Goal: Check status: Check status

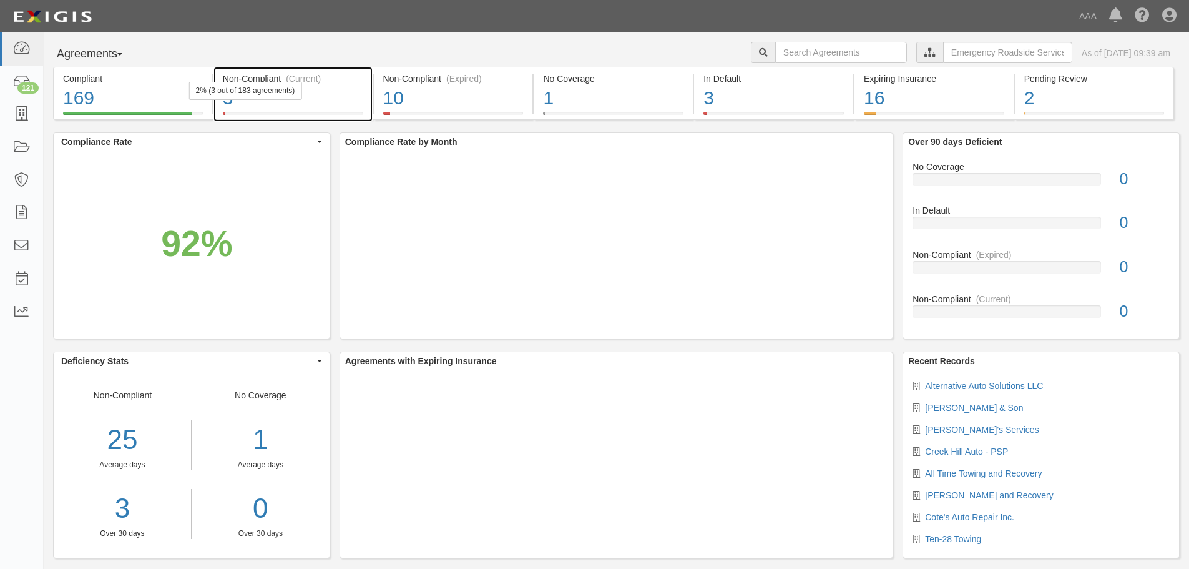
click at [286, 84] on div "2% (3 out of 183 agreements)" at bounding box center [245, 91] width 113 height 18
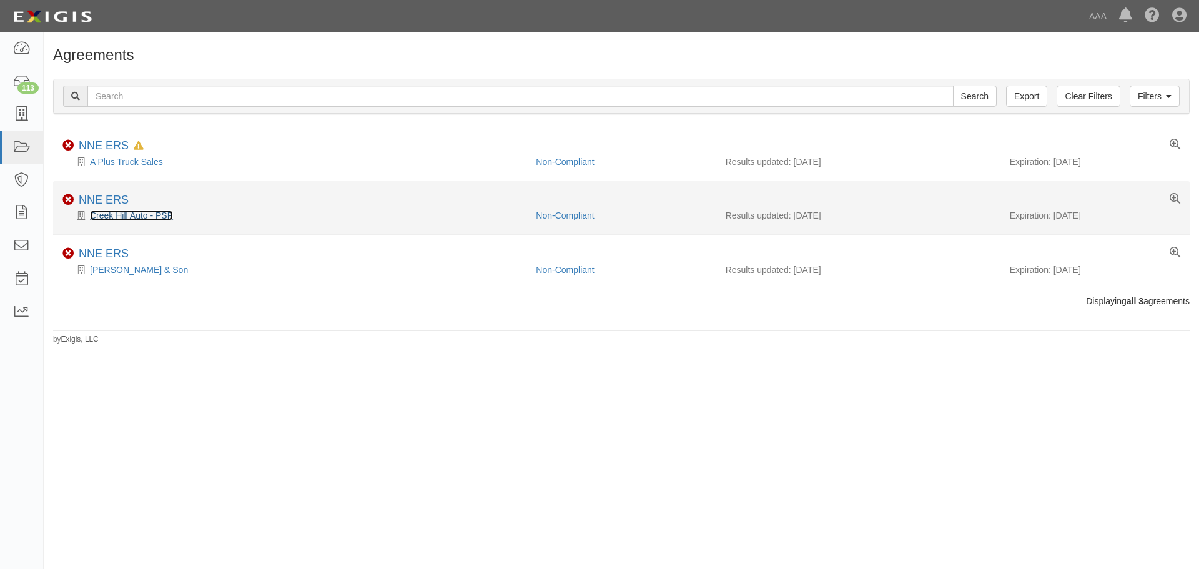
click at [147, 212] on link "Creek Hill Auto - PSP" at bounding box center [131, 215] width 83 height 10
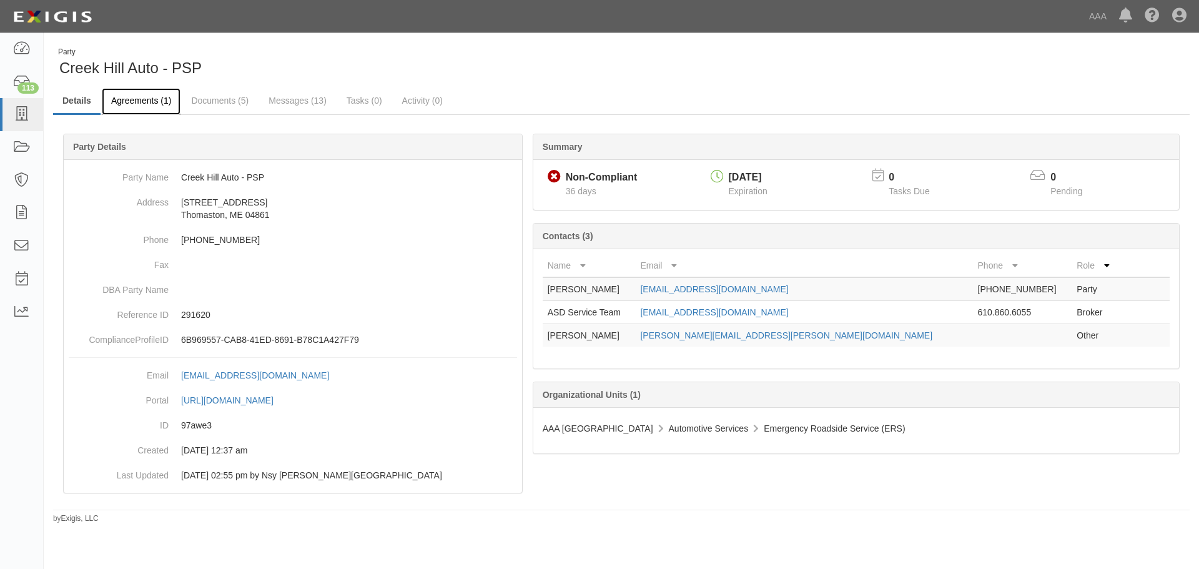
click at [159, 102] on link "Agreements (1)" at bounding box center [141, 101] width 79 height 27
click at [216, 104] on link "Documents (5)" at bounding box center [220, 101] width 76 height 27
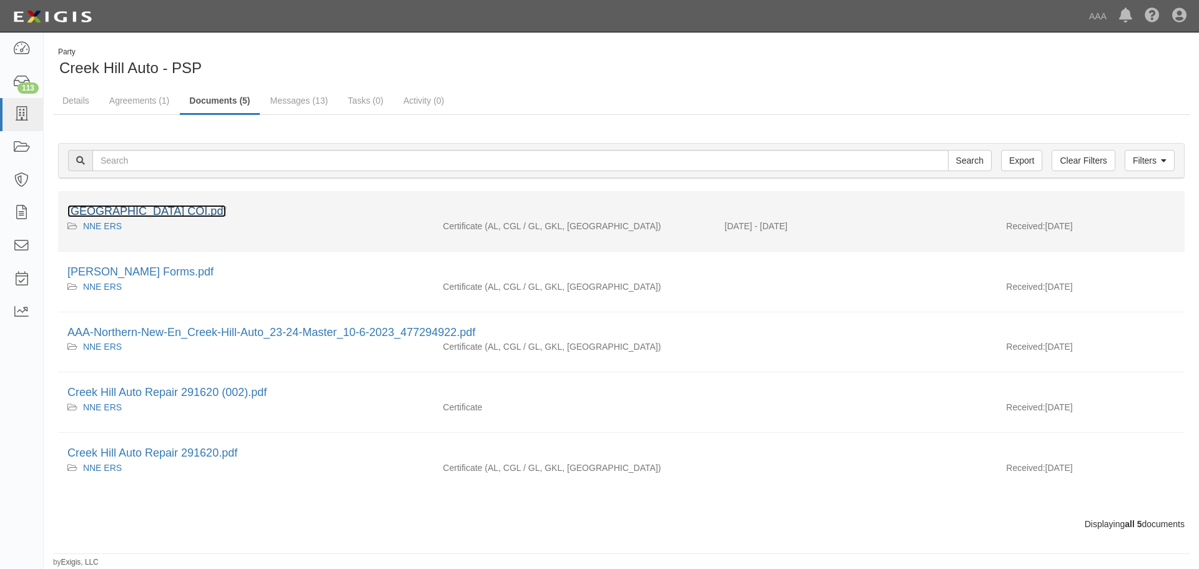
click at [142, 209] on link "Creek Hill COI.pdf" at bounding box center [146, 211] width 159 height 12
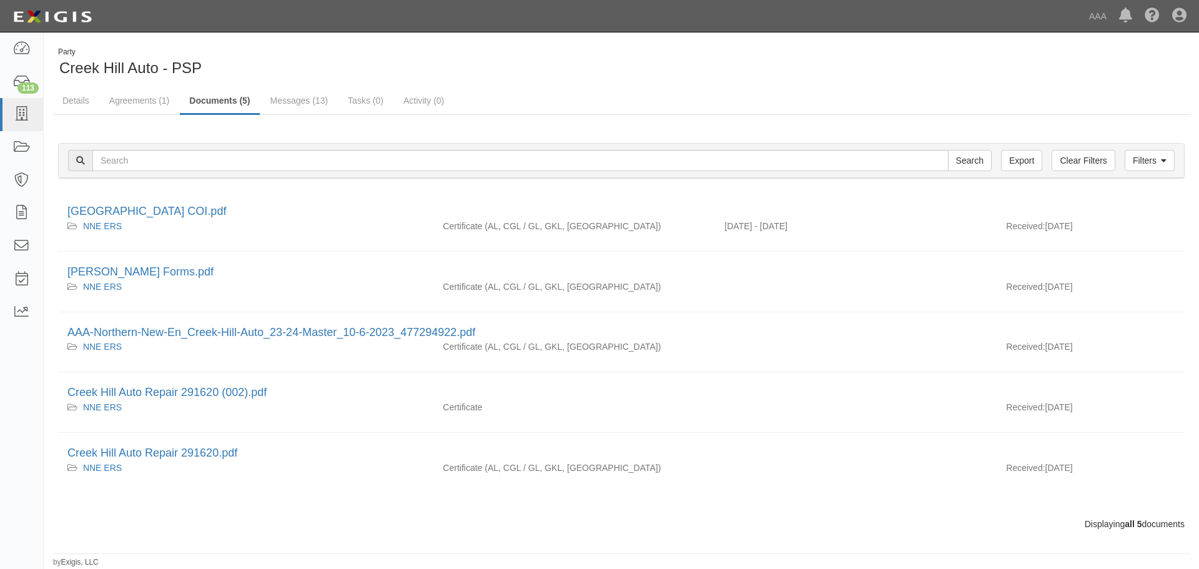
click at [120, 116] on div "Filters Clear Filters Export Search Filters Document Type Unassigned Binders Ca…" at bounding box center [621, 332] width 1136 height 434
click at [125, 104] on link "Agreements (1)" at bounding box center [139, 101] width 79 height 27
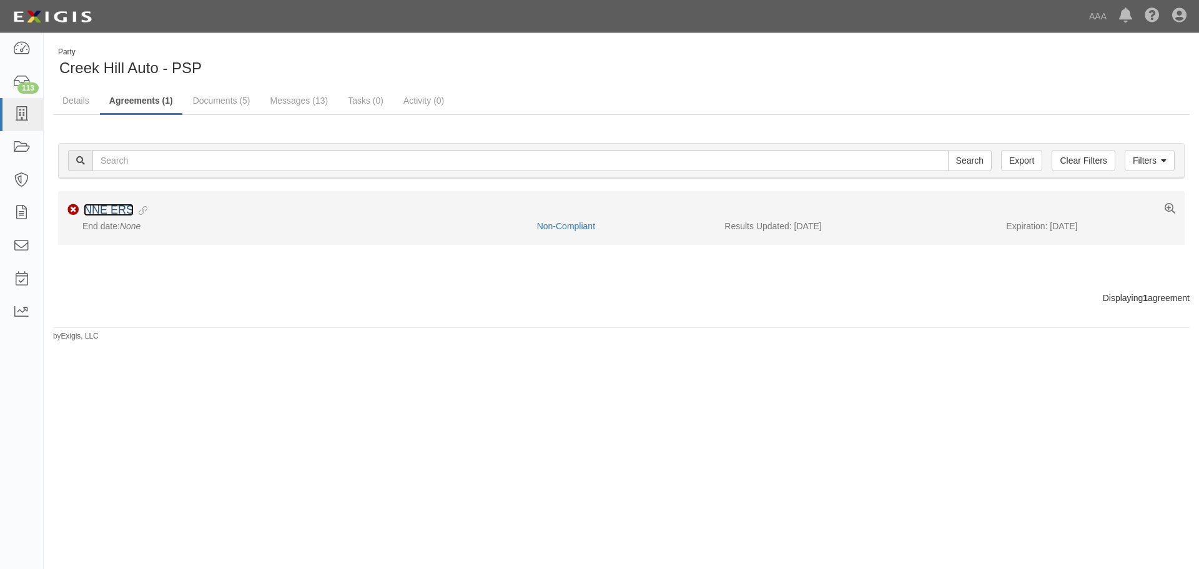
click at [122, 205] on link "NNE ERS" at bounding box center [109, 210] width 50 height 12
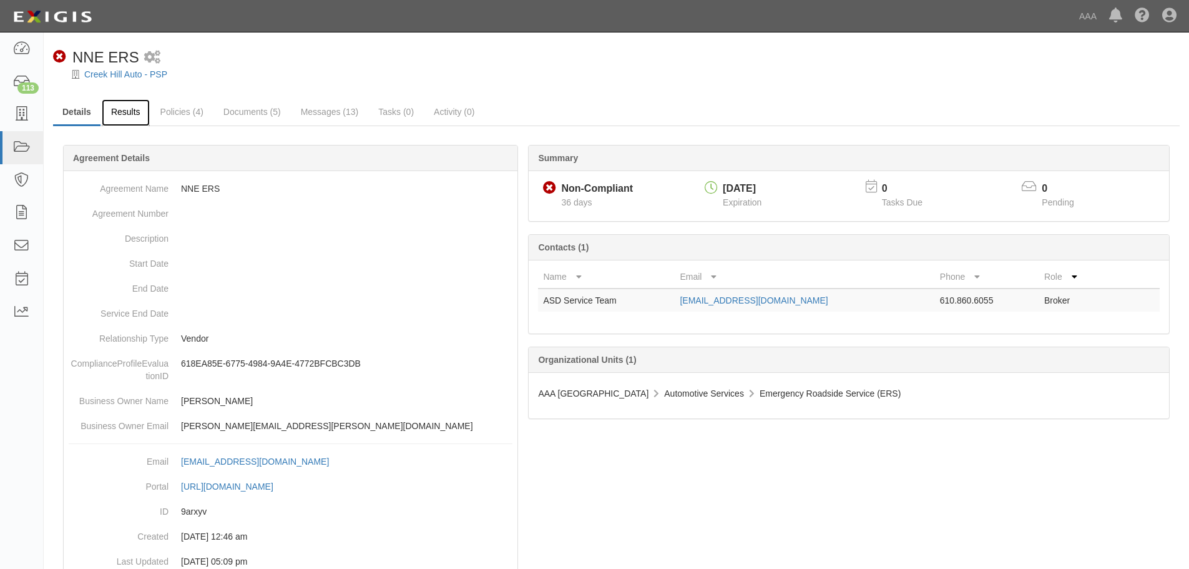
click at [135, 112] on link "Results" at bounding box center [126, 112] width 48 height 27
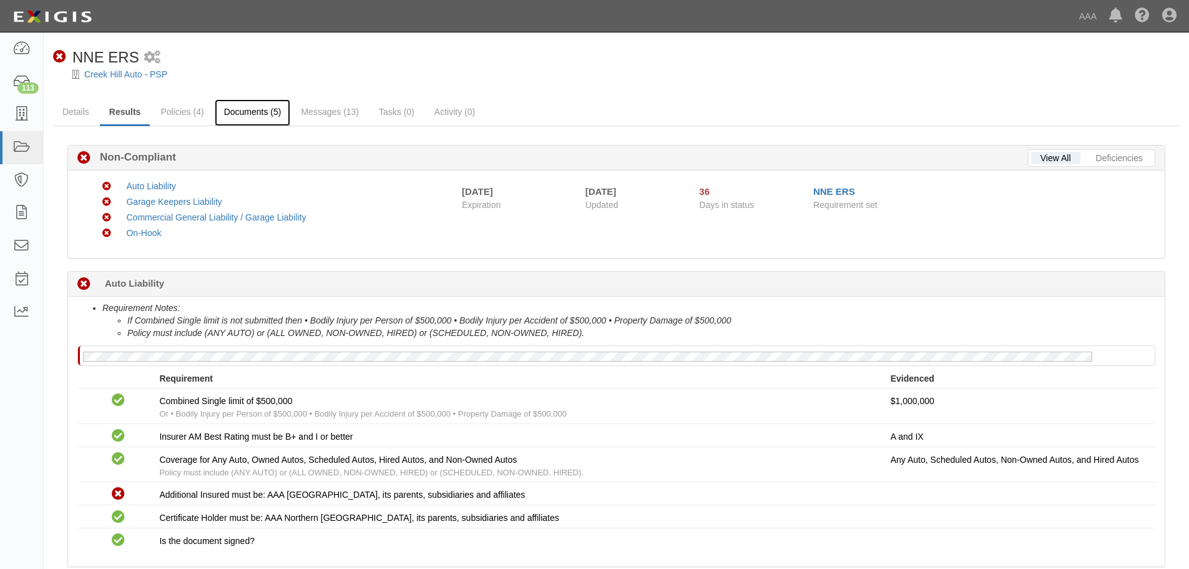
click at [251, 107] on link "Documents (5)" at bounding box center [253, 112] width 76 height 27
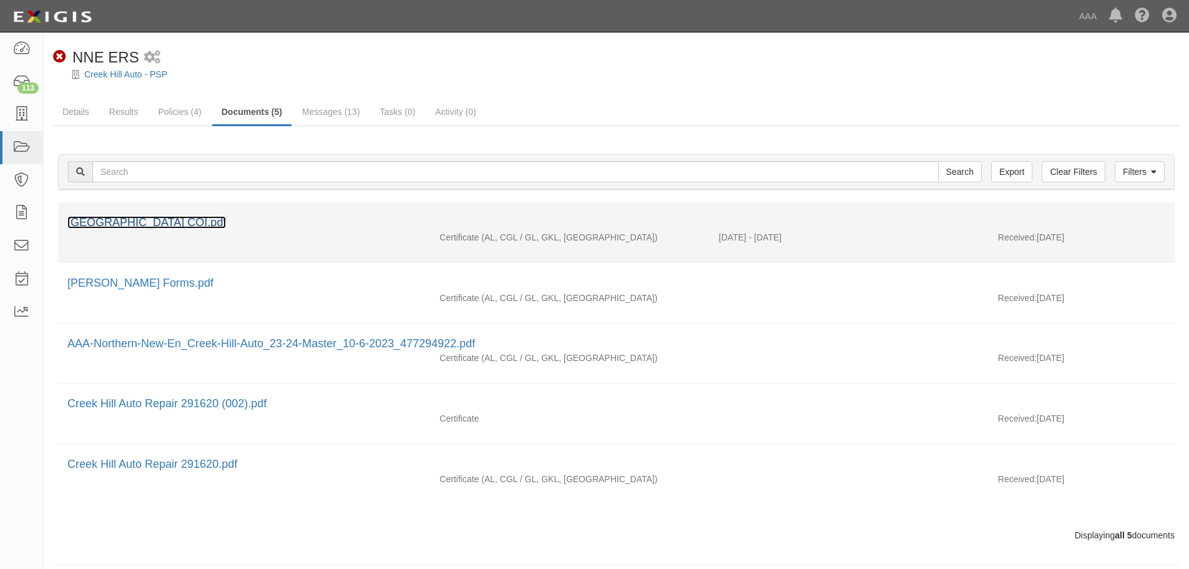
click at [144, 217] on link "[GEOGRAPHIC_DATA] COI.pdf" at bounding box center [146, 222] width 159 height 12
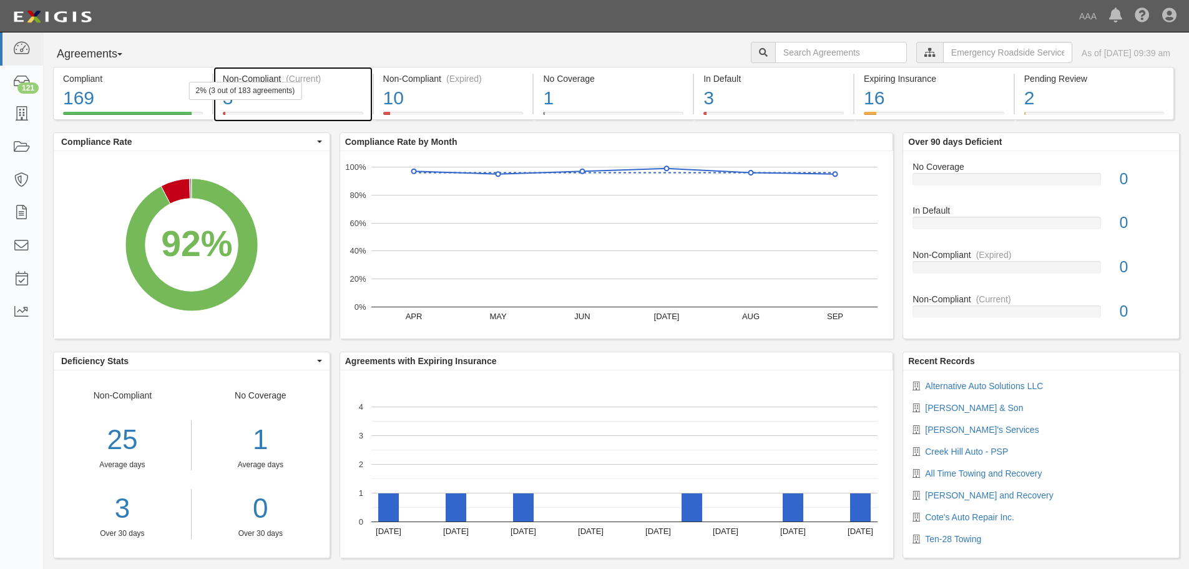
click at [258, 110] on div "3" at bounding box center [293, 98] width 140 height 27
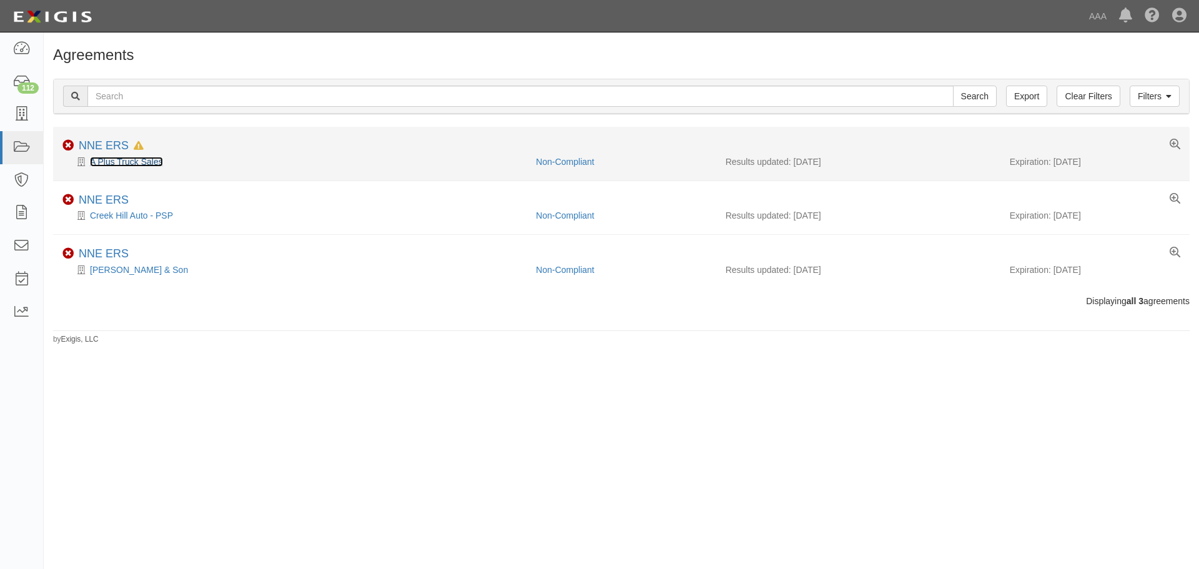
click at [139, 160] on link "A Plus Truck Sales" at bounding box center [126, 162] width 73 height 10
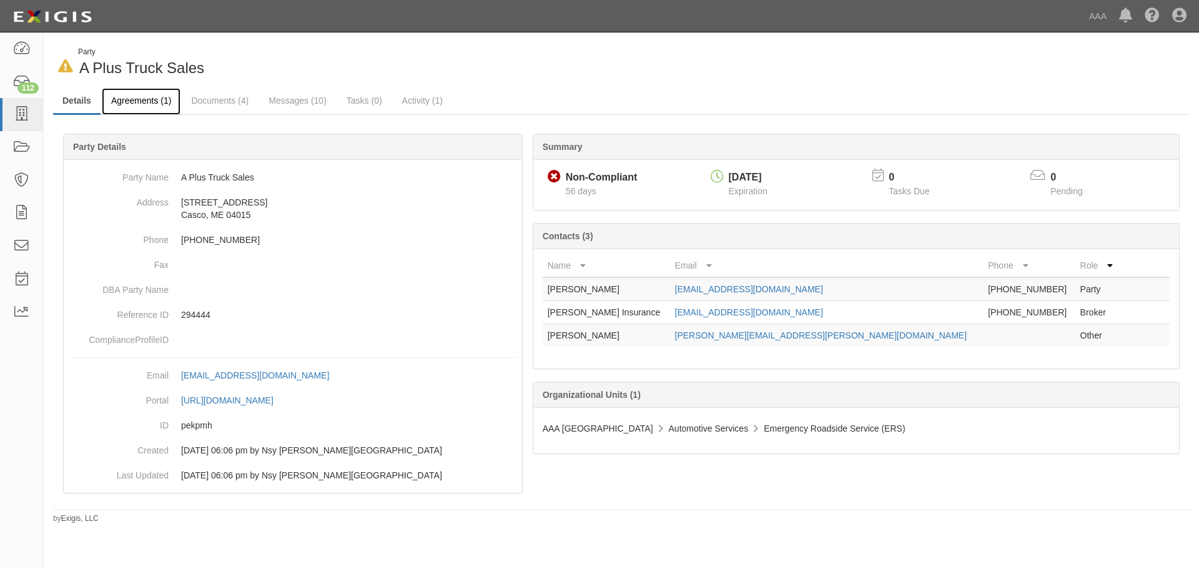
click at [157, 101] on link "Agreements (1)" at bounding box center [141, 101] width 79 height 27
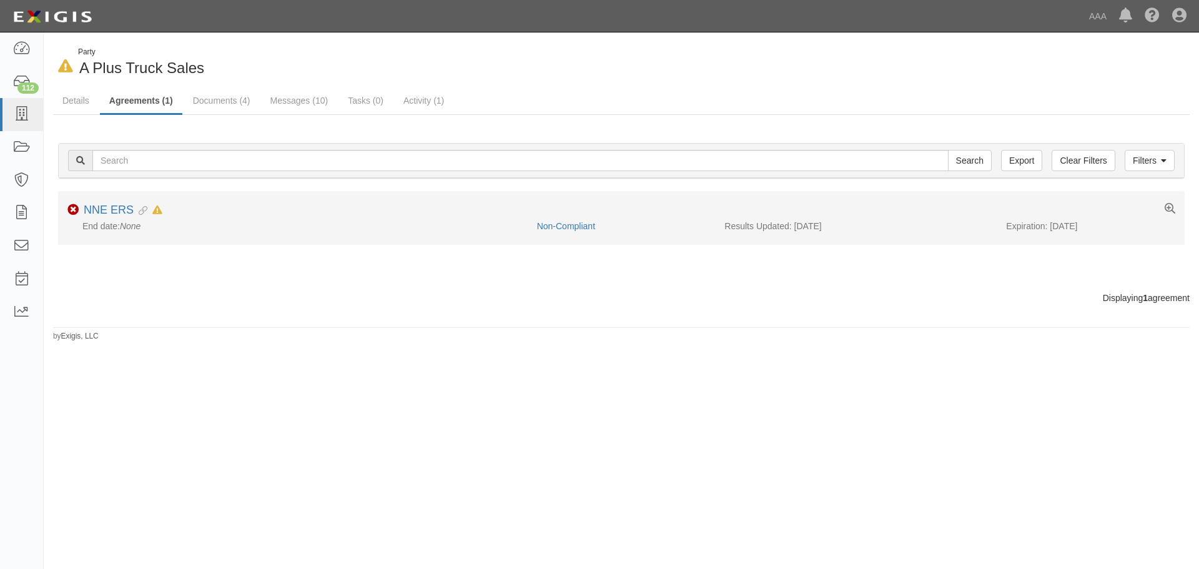
click at [118, 202] on li "Non-Compliant NNE ERS Evidence Linked In Default as of [DATE] End date: None No…" at bounding box center [621, 217] width 1126 height 53
click at [118, 205] on link "NNE ERS" at bounding box center [109, 210] width 50 height 12
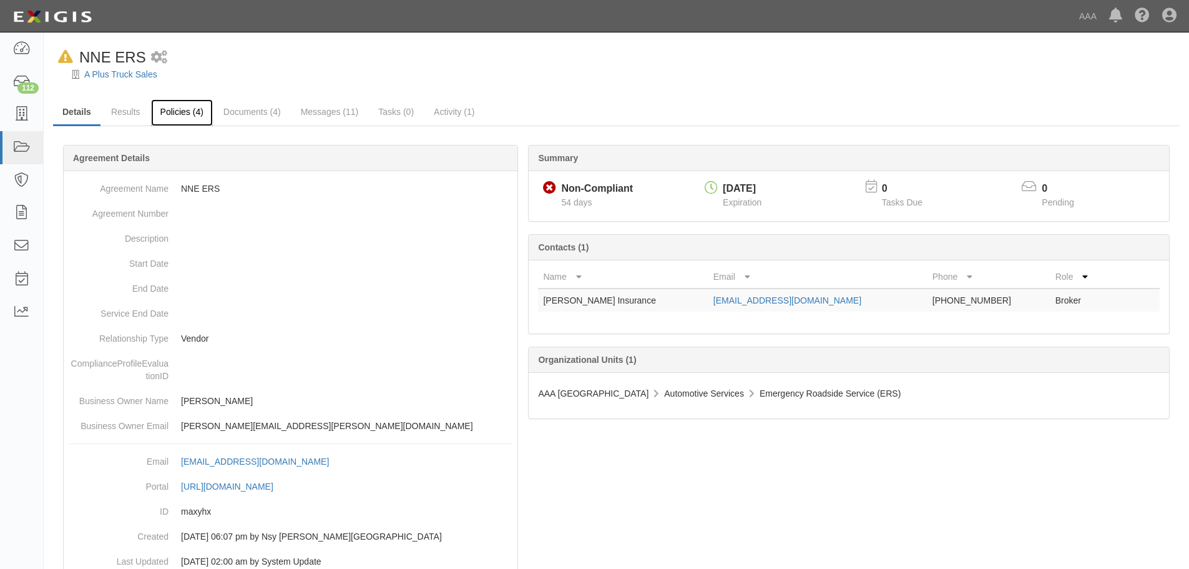
click at [171, 120] on link "Policies (4)" at bounding box center [182, 112] width 62 height 27
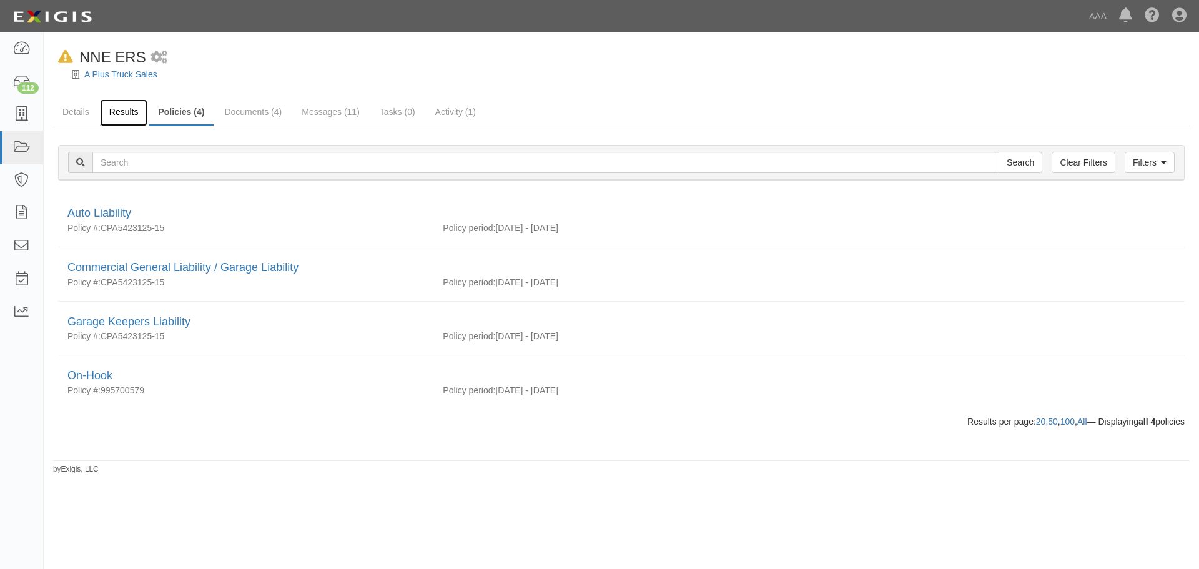
click at [120, 115] on link "Results" at bounding box center [124, 112] width 48 height 27
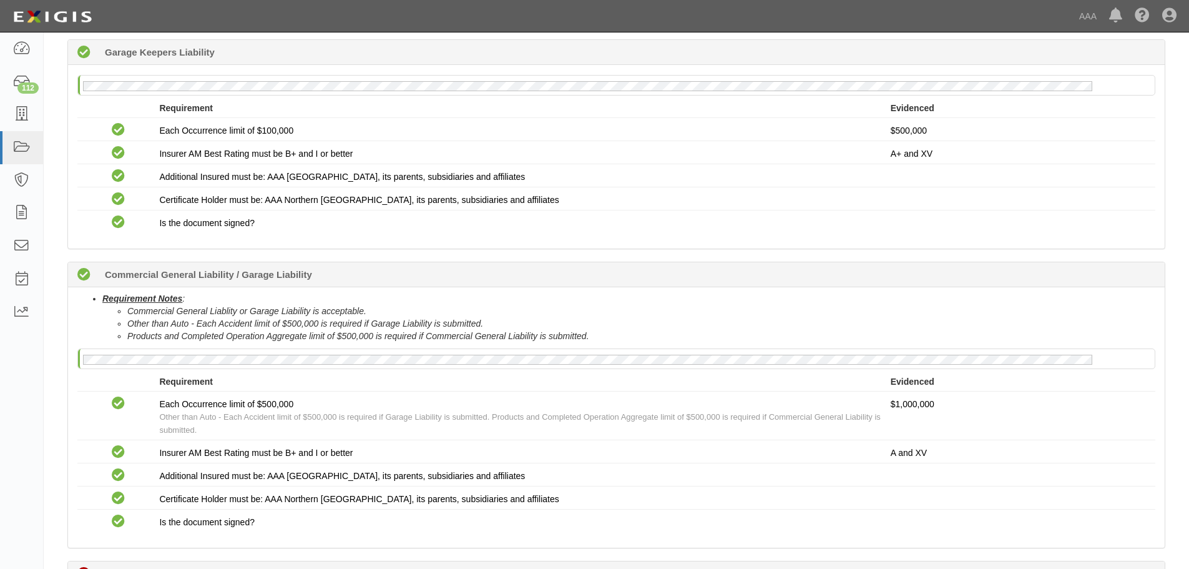
scroll to position [816, 0]
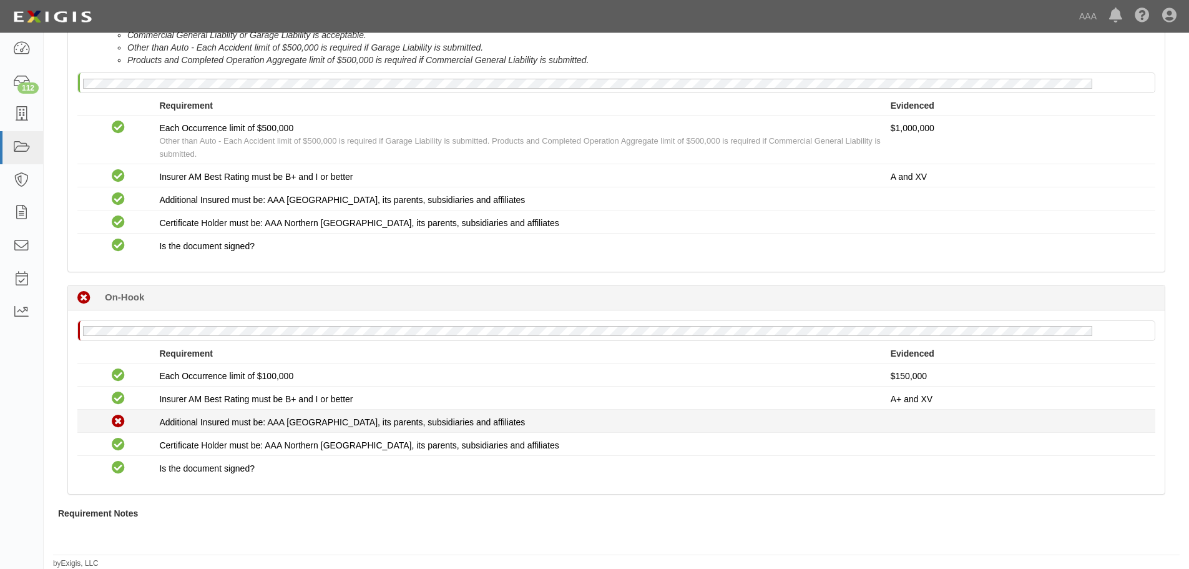
drag, startPoint x: 558, startPoint y: 420, endPoint x: 154, endPoint y: 423, distance: 403.9
click at [154, 423] on div "Non-Compliant Additional Insured must be: AAA Northern New England, its parents…" at bounding box center [616, 421] width 1097 height 16
click at [200, 418] on span "Additional Insured must be: AAA Northern New England, its parents, subsidiaries…" at bounding box center [342, 422] width 366 height 10
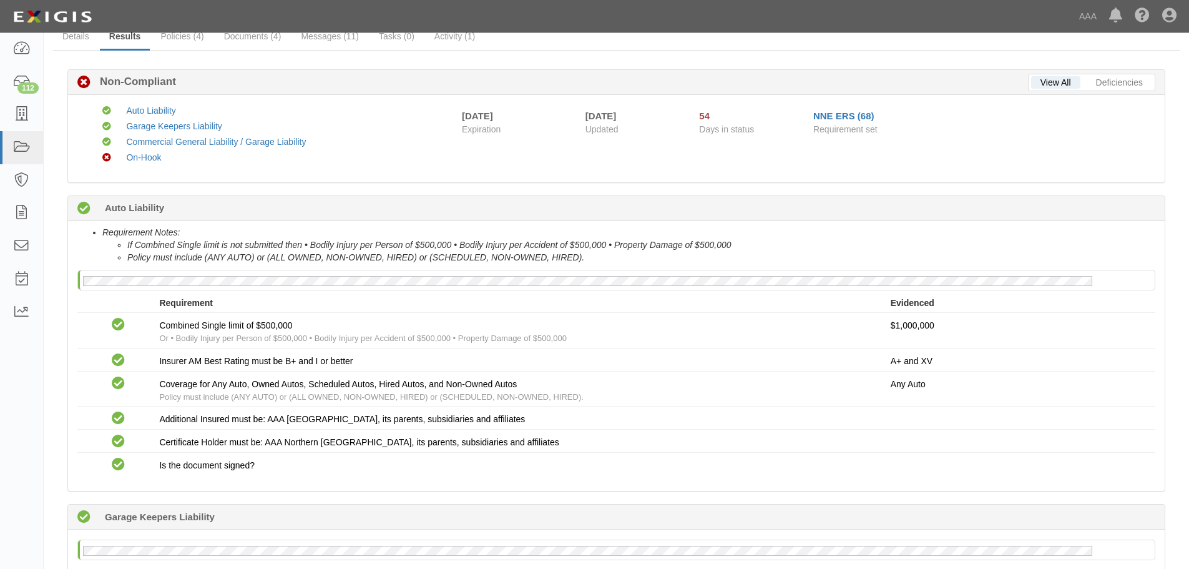
scroll to position [0, 0]
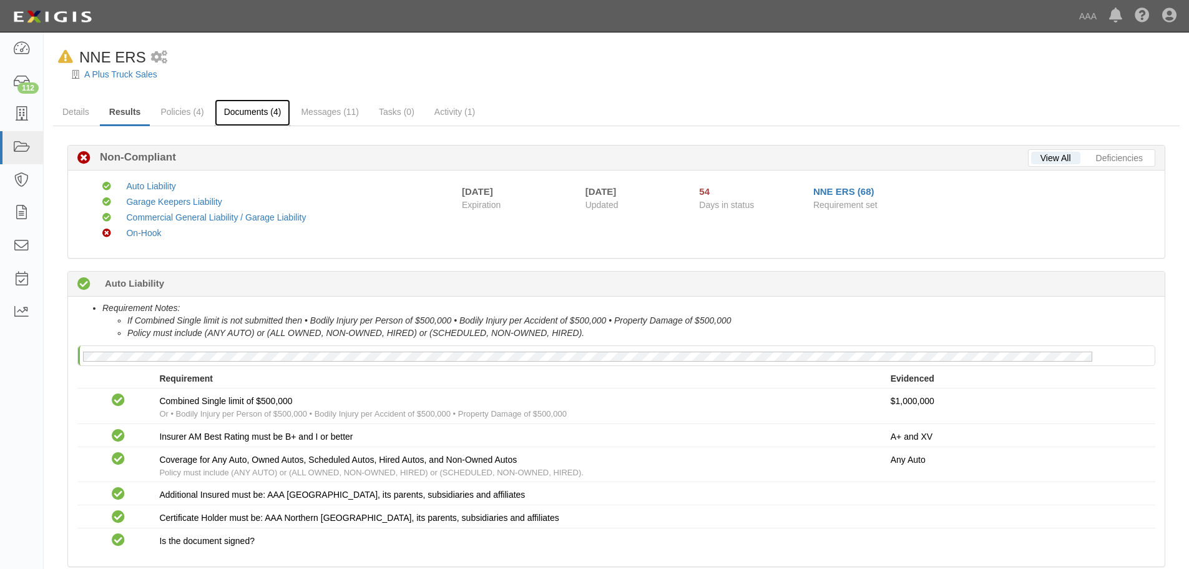
click at [257, 122] on link "Documents (4)" at bounding box center [253, 112] width 76 height 27
click at [86, 109] on link "Details" at bounding box center [76, 112] width 46 height 27
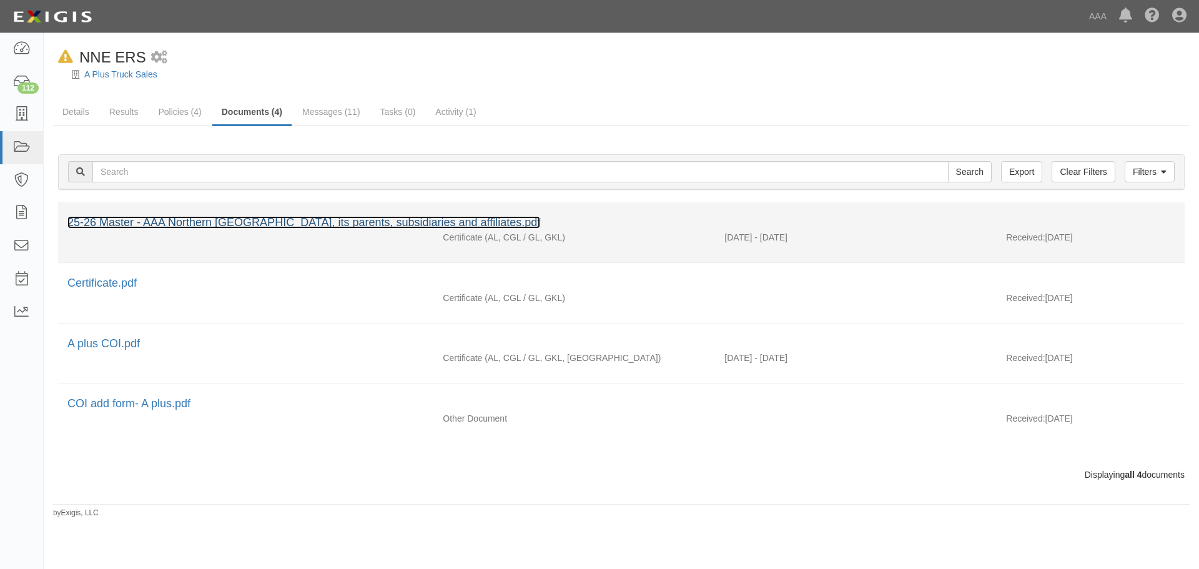
click at [337, 222] on link "25-26 Master - AAA Northern [GEOGRAPHIC_DATA], its parents, subsidiaries and af…" at bounding box center [303, 222] width 473 height 12
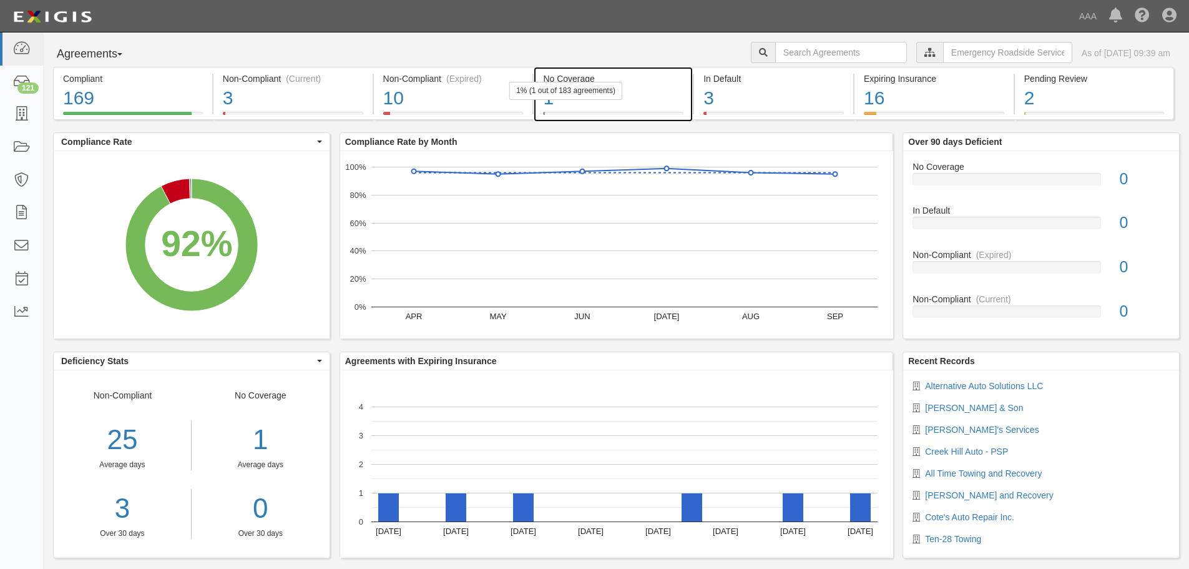
click at [605, 94] on div "1% (1 out of 183 agreements)" at bounding box center [565, 91] width 113 height 18
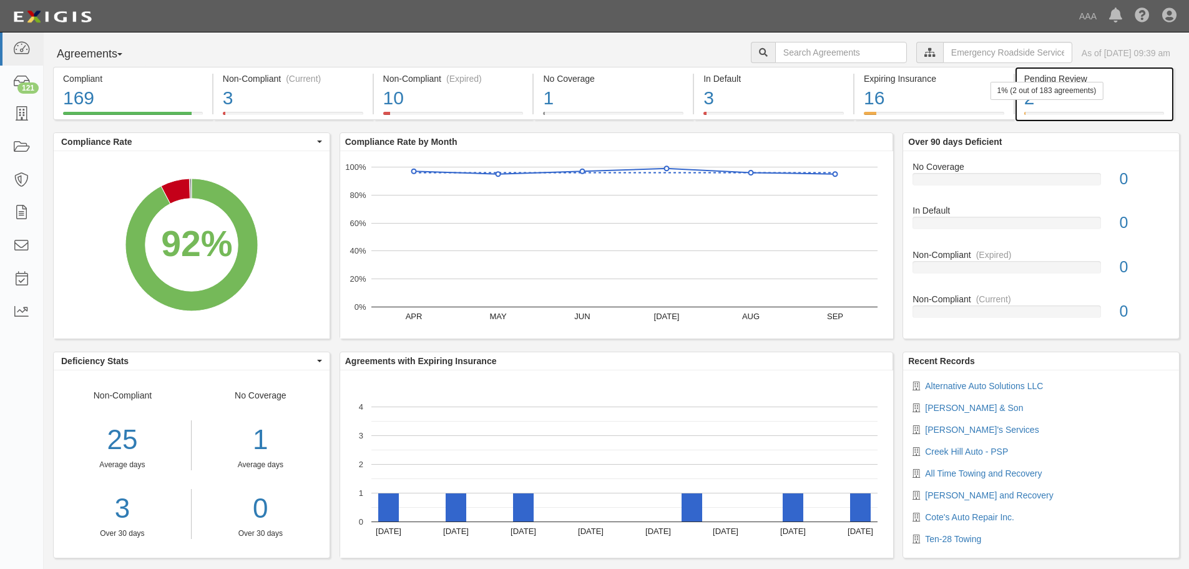
click at [1082, 108] on div "2" at bounding box center [1094, 98] width 140 height 27
click at [491, 52] on div "Agreements Parties Agreements Coverages AAA East Central Automotive Services Em…" at bounding box center [617, 54] width 1146 height 25
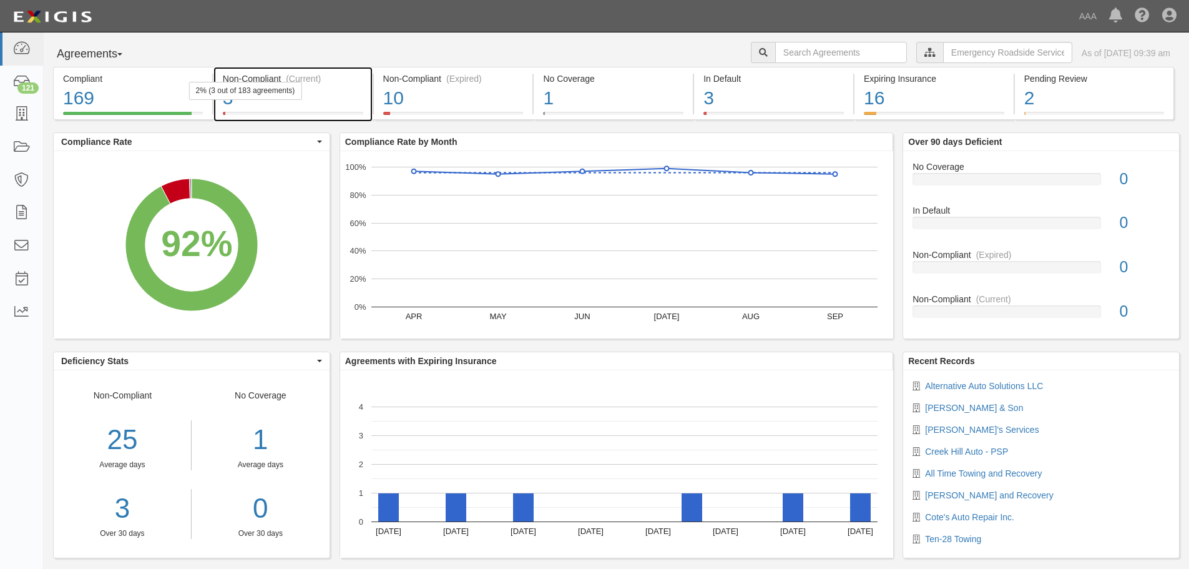
click at [295, 94] on div "2% (3 out of 183 agreements)" at bounding box center [245, 91] width 113 height 18
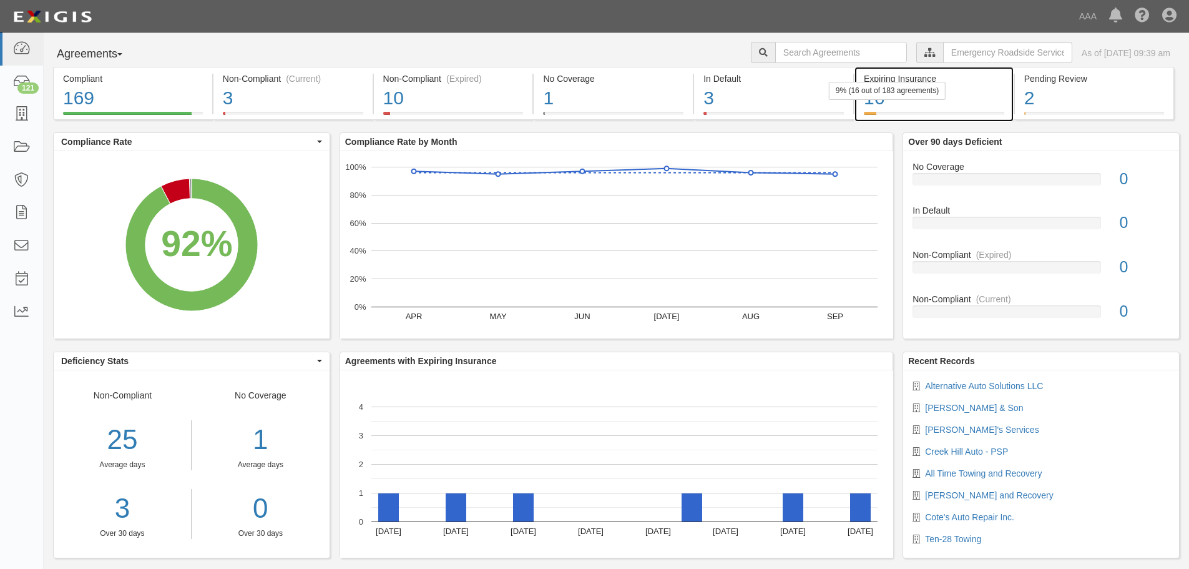
click at [878, 94] on div "9% (16 out of 183 agreements)" at bounding box center [887, 91] width 117 height 18
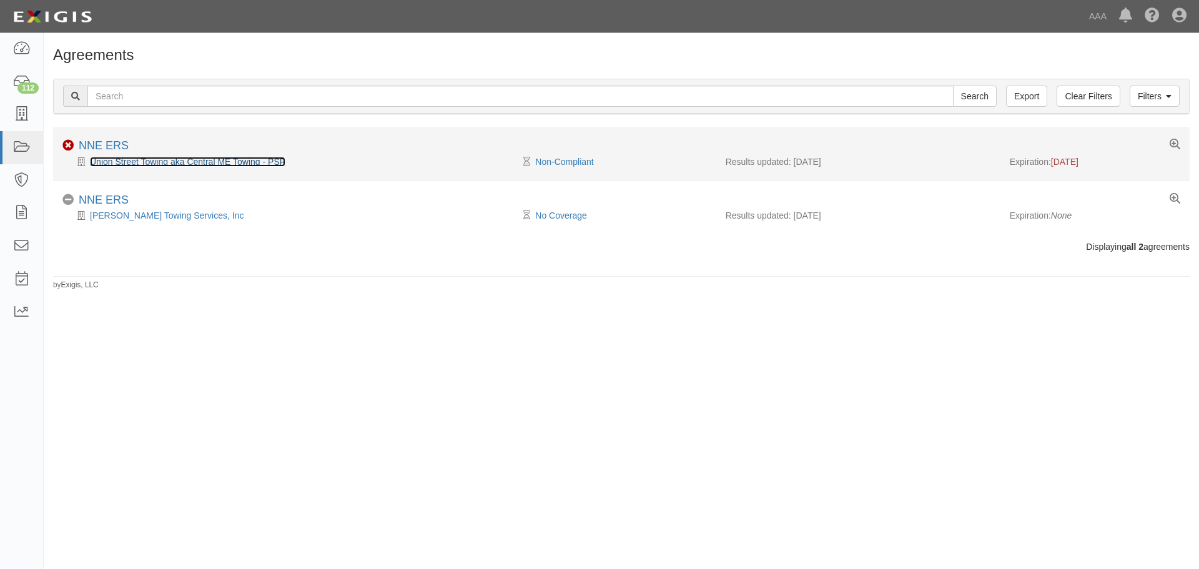
click at [228, 164] on link "Union Street Towing aka Central ME Towing - PSP" at bounding box center [187, 162] width 195 height 10
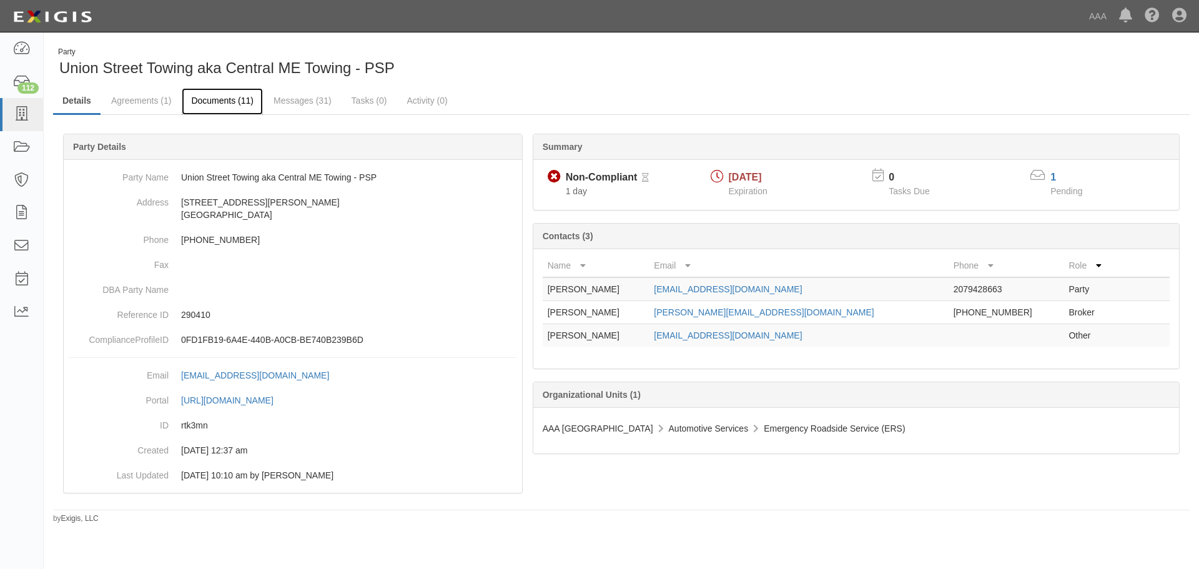
click at [203, 90] on link "Documents (11)" at bounding box center [222, 101] width 81 height 27
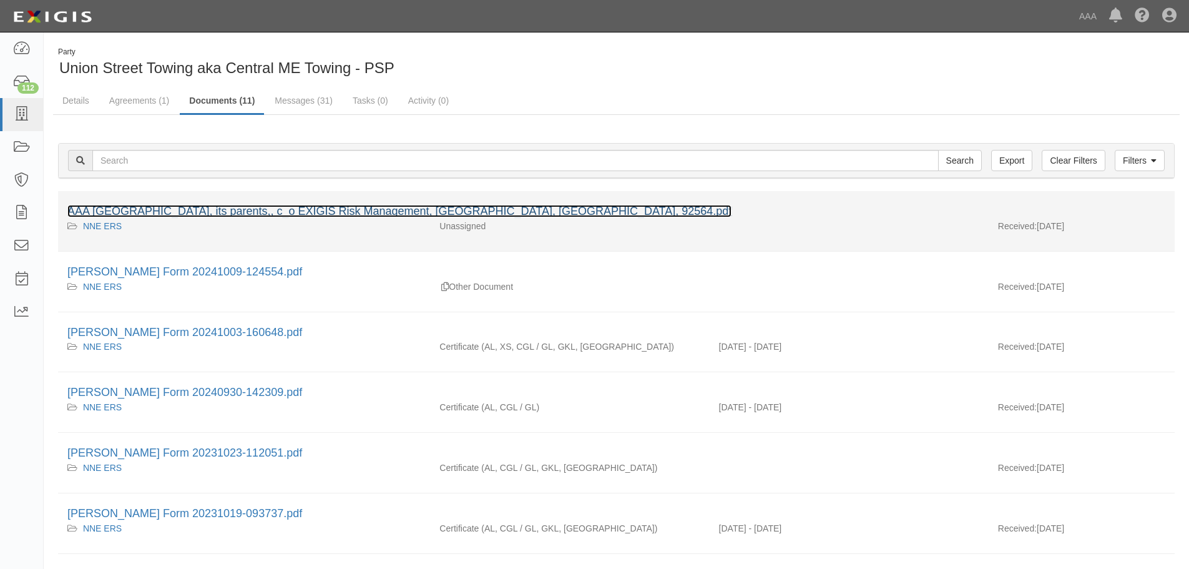
click at [192, 213] on link "AAA Northern New England, its parents,, c_o EXIGIS Risk Management, Murrieta, C…" at bounding box center [399, 211] width 664 height 12
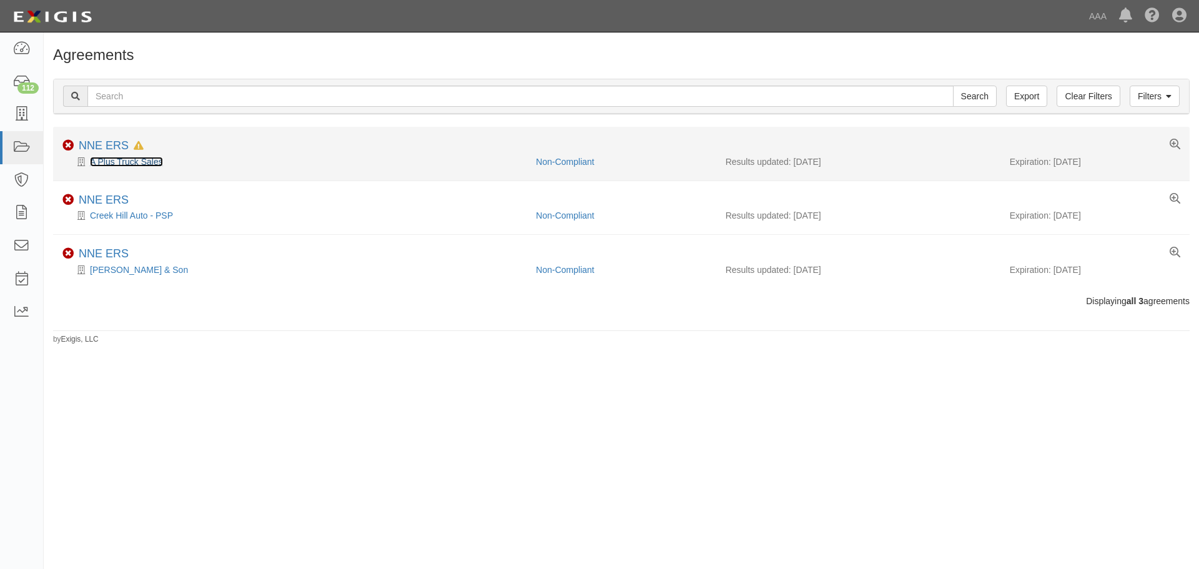
click at [127, 164] on link "A Plus Truck Sales" at bounding box center [126, 162] width 73 height 10
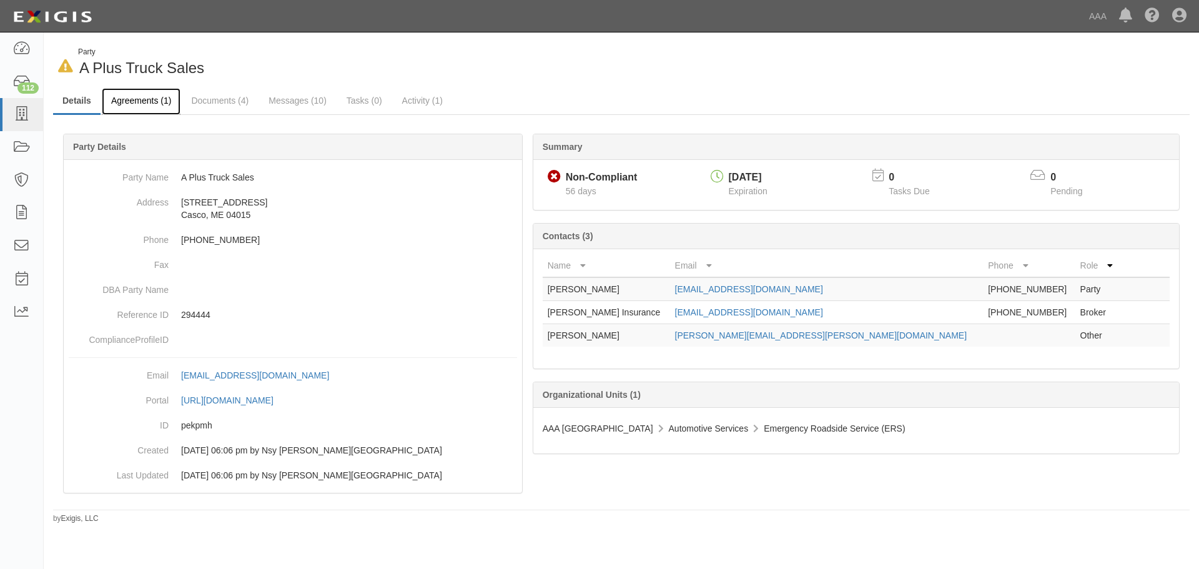
click at [153, 98] on link "Agreements (1)" at bounding box center [141, 101] width 79 height 27
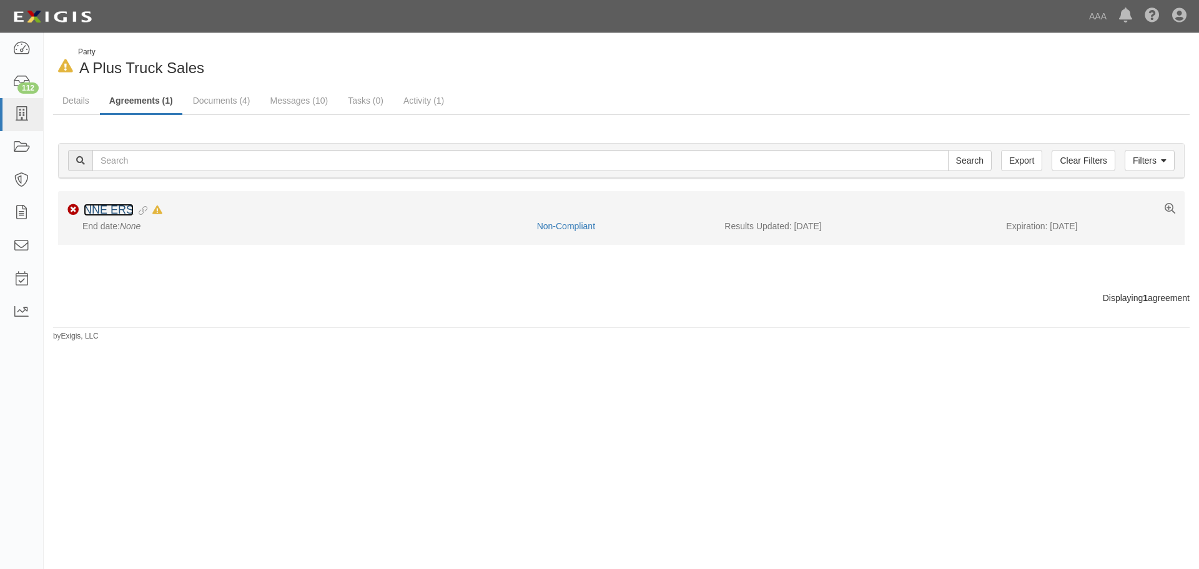
click at [123, 206] on link "NNE ERS" at bounding box center [109, 210] width 50 height 12
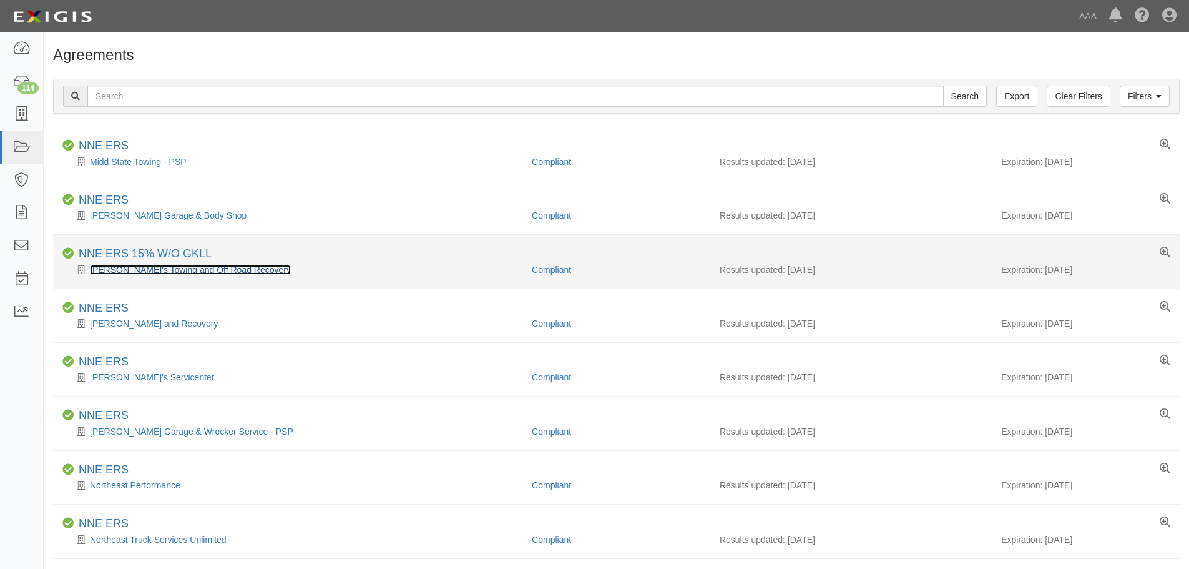
click at [180, 268] on link "[PERSON_NAME]'s Towing and Off Road Recovery" at bounding box center [190, 270] width 201 height 10
